Goal: Task Accomplishment & Management: Use online tool/utility

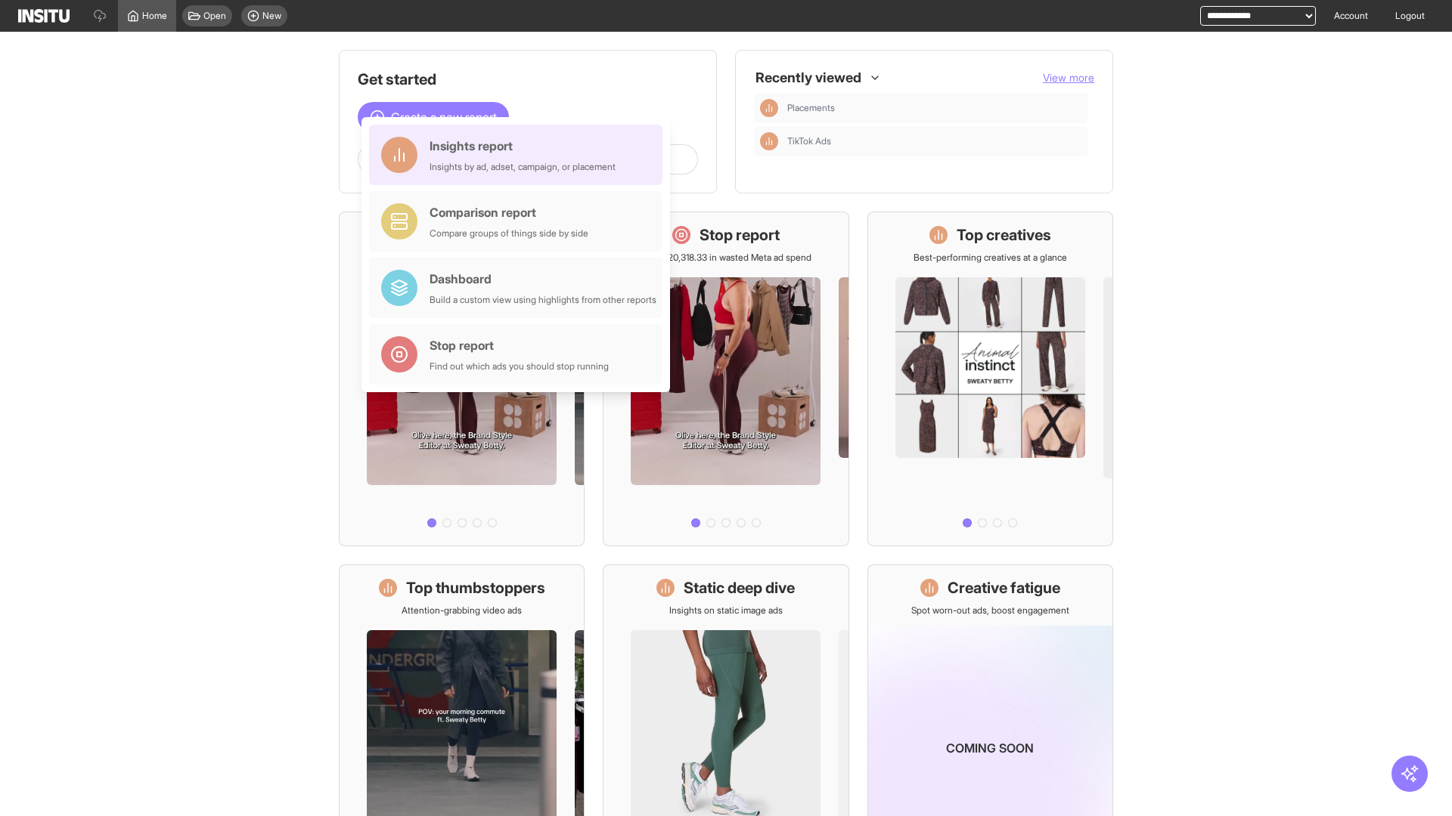
click at [519, 155] on div "Insights report Insights by ad, adset, campaign, or placement" at bounding box center [522, 155] width 186 height 36
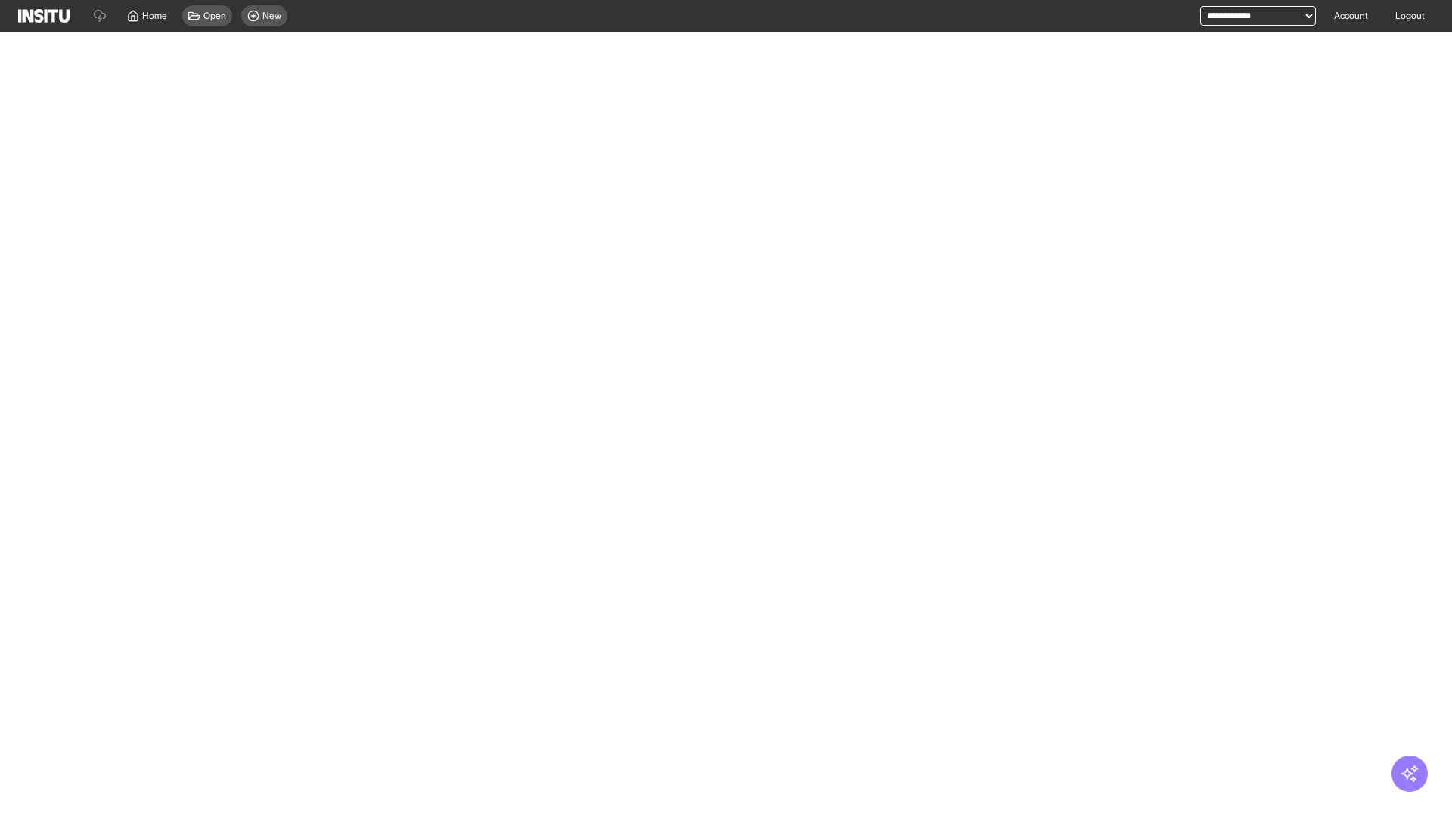
select select "**"
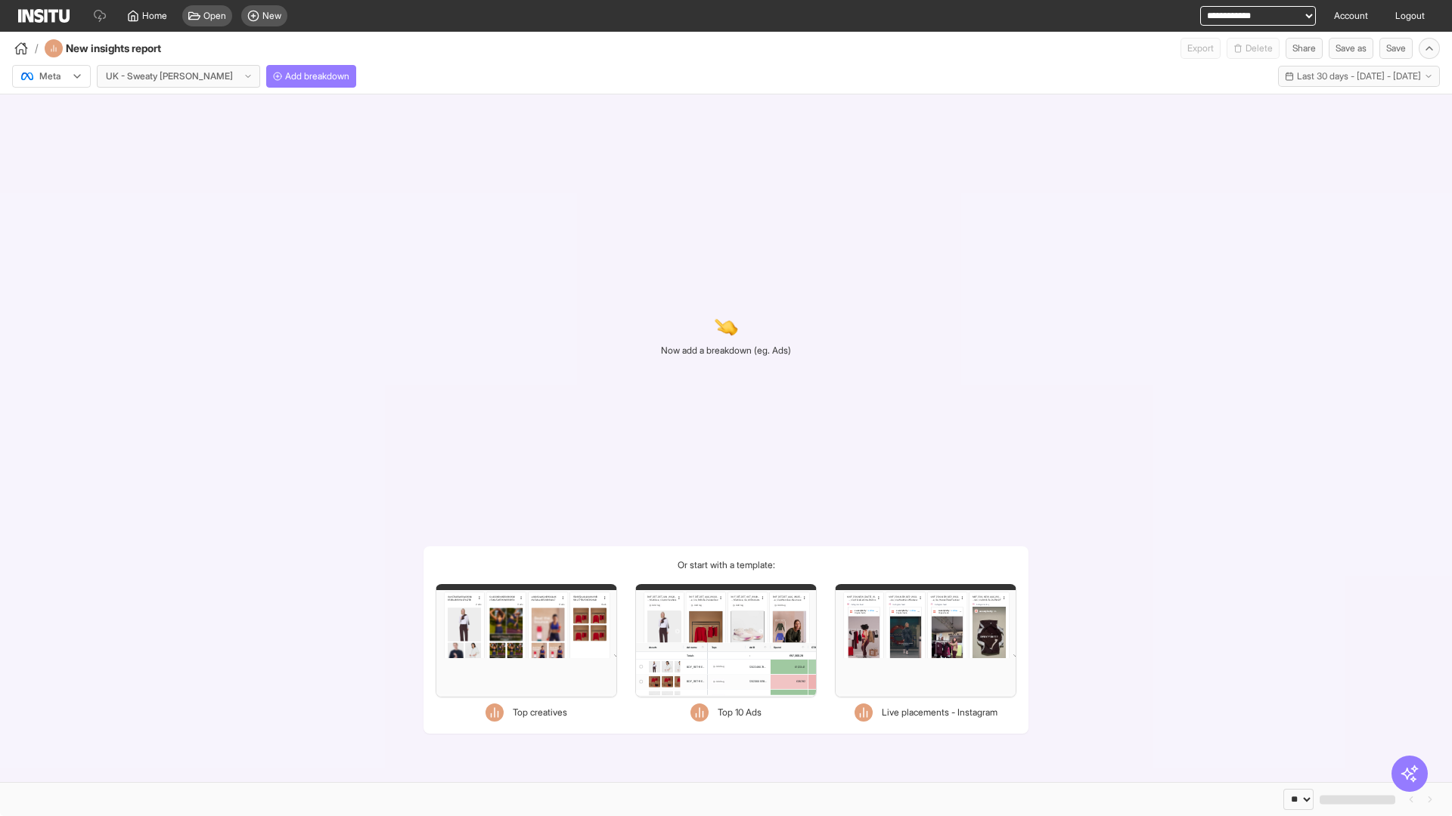
click at [51, 76] on div at bounding box center [41, 76] width 42 height 15
click at [51, 109] on span "Meta" at bounding box center [50, 109] width 20 height 14
click at [285, 76] on span "Add breakdown" at bounding box center [317, 76] width 64 height 12
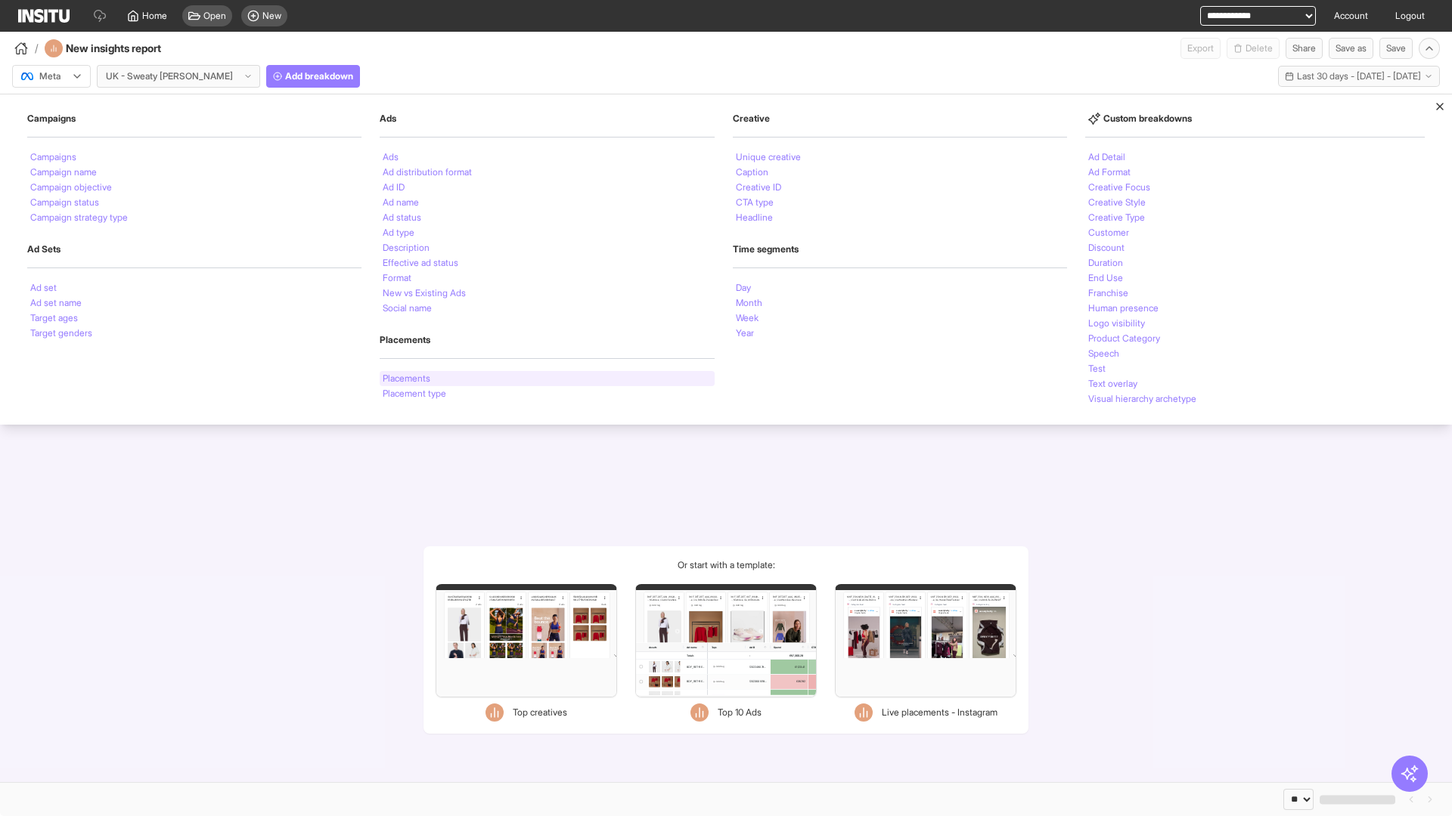
click at [406, 379] on li "Placements" at bounding box center [407, 378] width 48 height 9
